Goal: Information Seeking & Learning: Learn about a topic

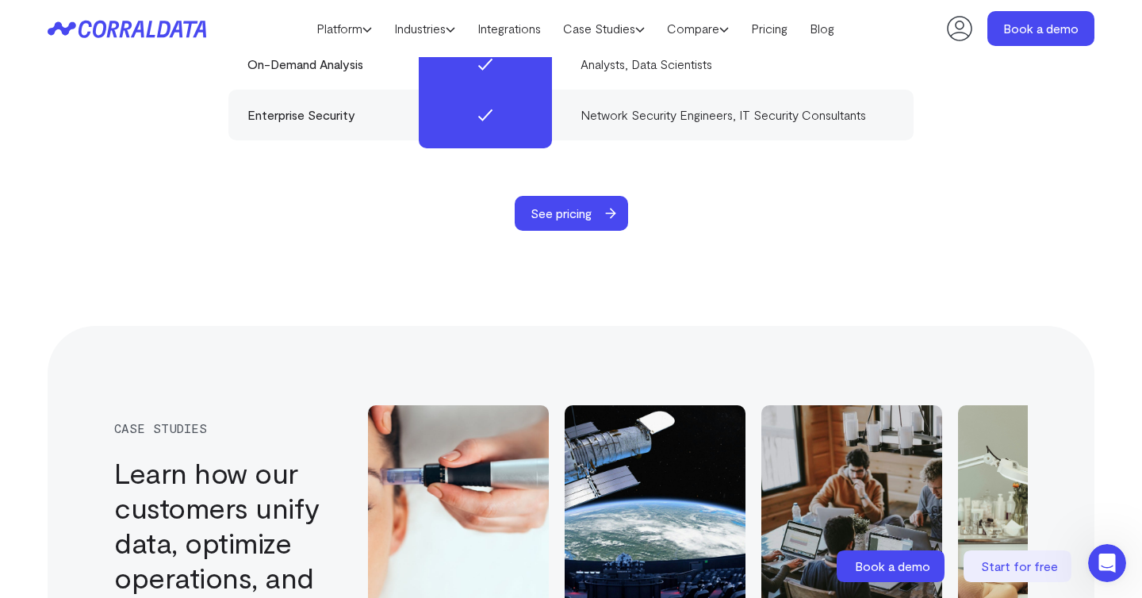
scroll to position [5161, 0]
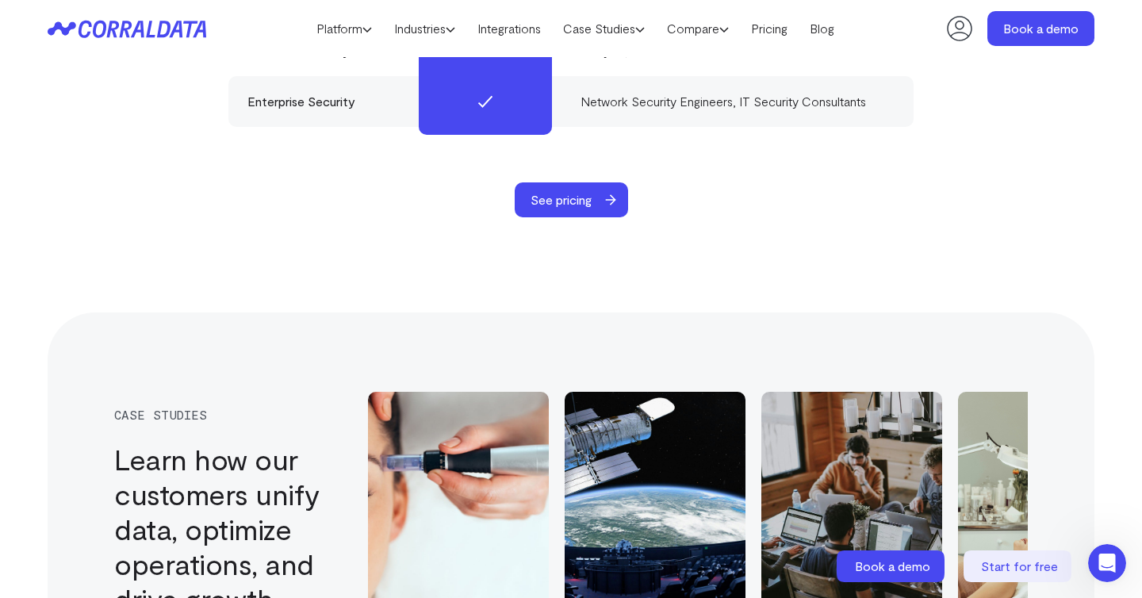
click at [583, 182] on span "See pricing" at bounding box center [561, 199] width 93 height 35
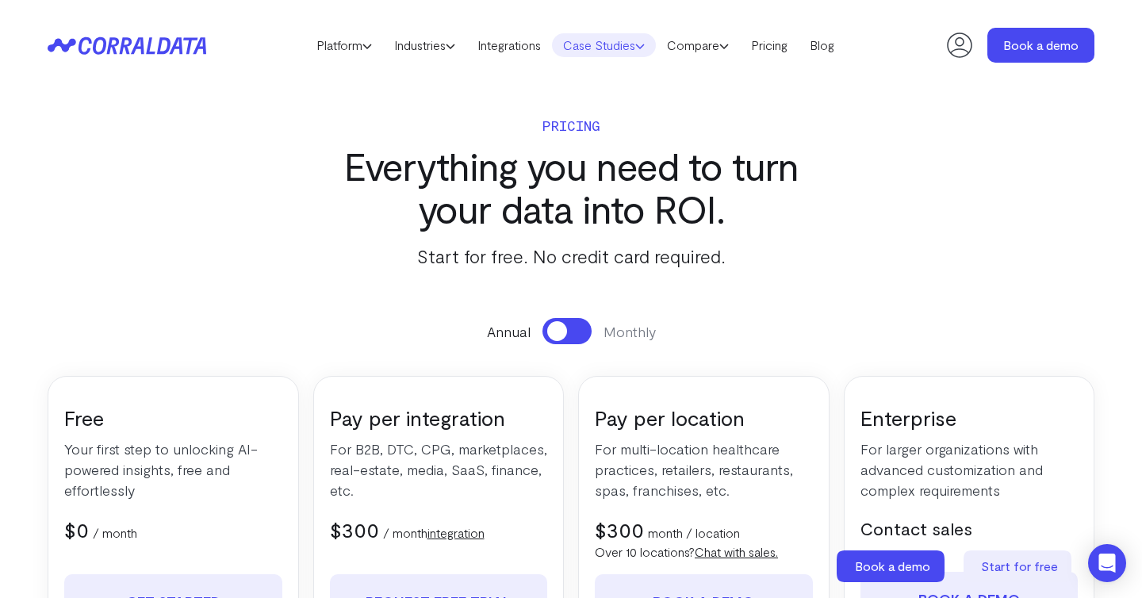
click at [606, 48] on link "Case Studies" at bounding box center [604, 45] width 104 height 24
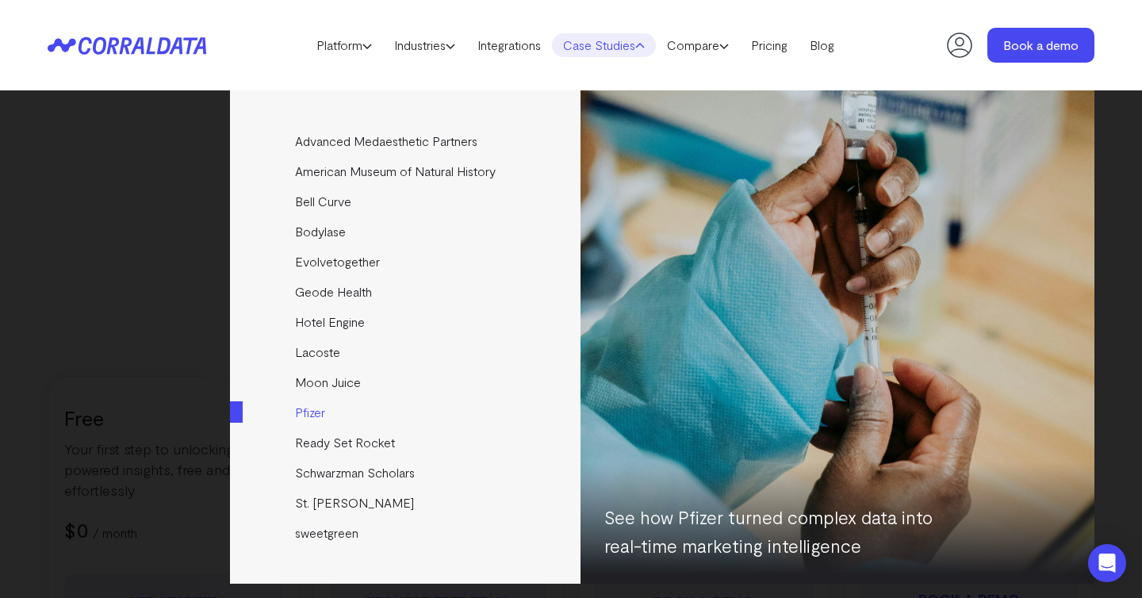
click at [316, 415] on link "Pfizer" at bounding box center [406, 412] width 353 height 30
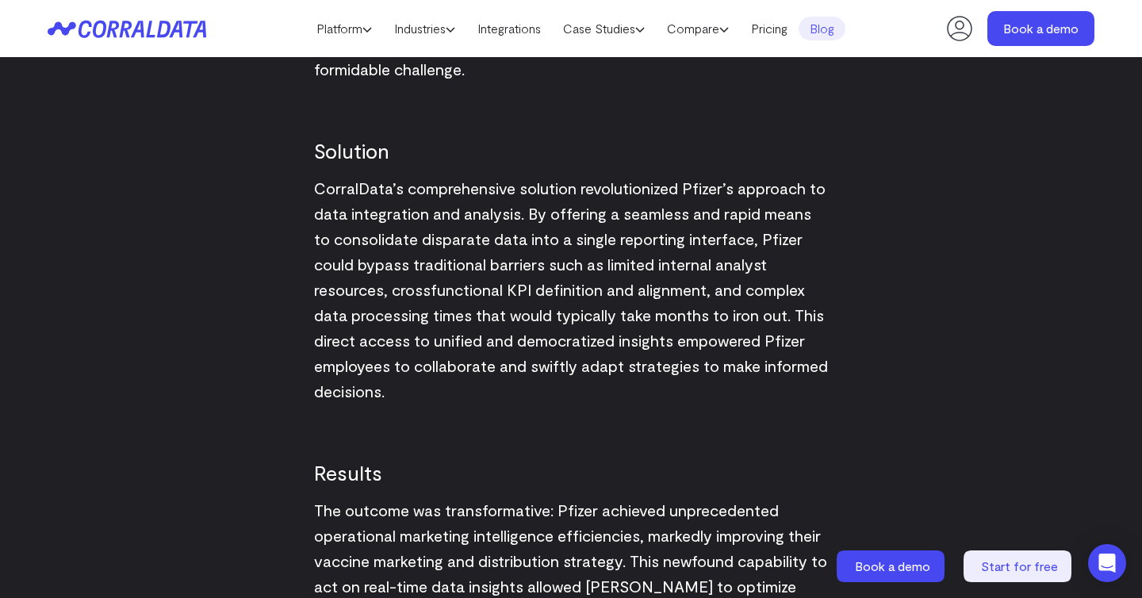
scroll to position [1843, 0]
